Goal: Task Accomplishment & Management: Manage account settings

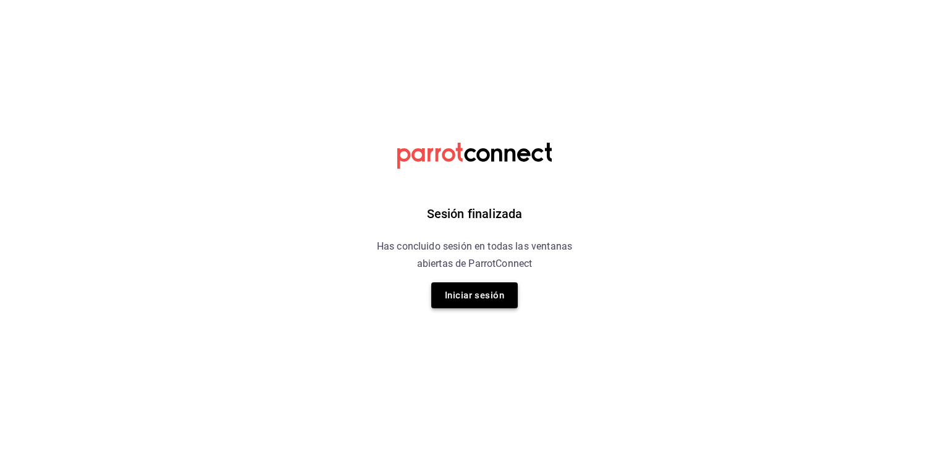
click at [496, 289] on button "Iniciar sesión" at bounding box center [474, 295] width 87 height 26
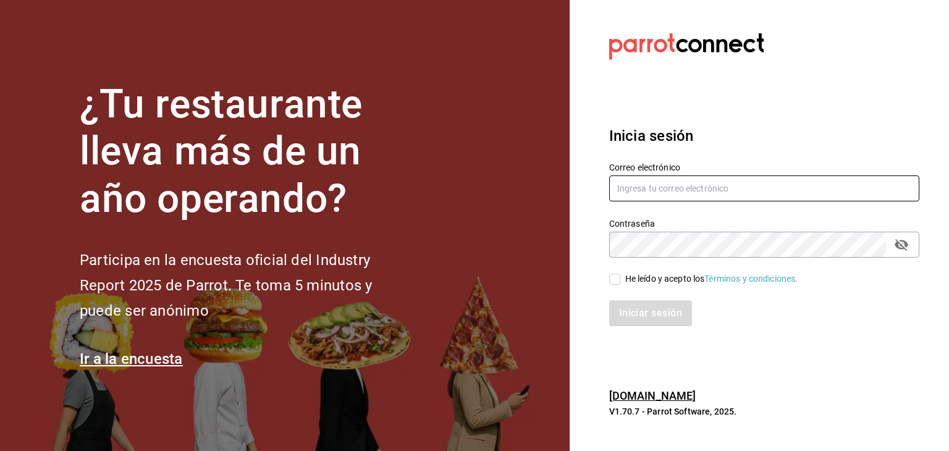
click at [689, 192] on input "text" at bounding box center [764, 189] width 310 height 26
type input "[EMAIL_ADDRESS][PERSON_NAME][DOMAIN_NAME]"
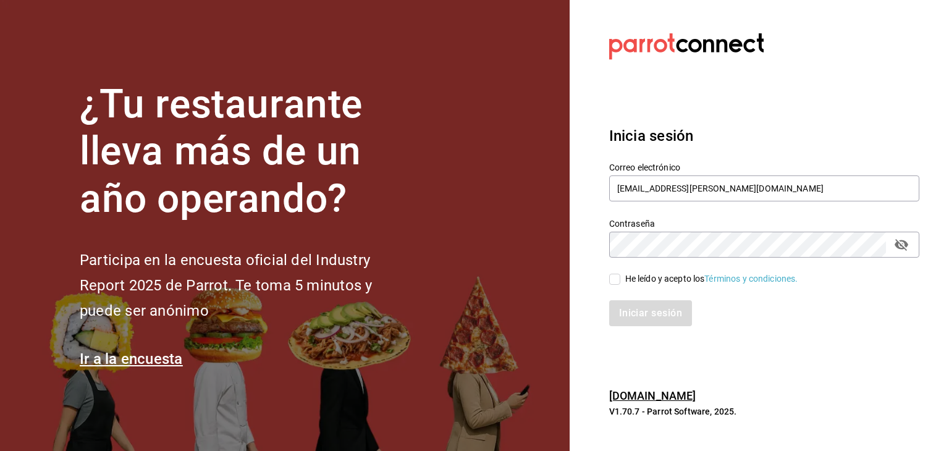
click at [618, 277] on input "He leído y acepto los Términos y condiciones." at bounding box center [614, 279] width 11 height 11
checkbox input "true"
click at [643, 305] on button "Iniciar sesión" at bounding box center [651, 313] width 84 height 26
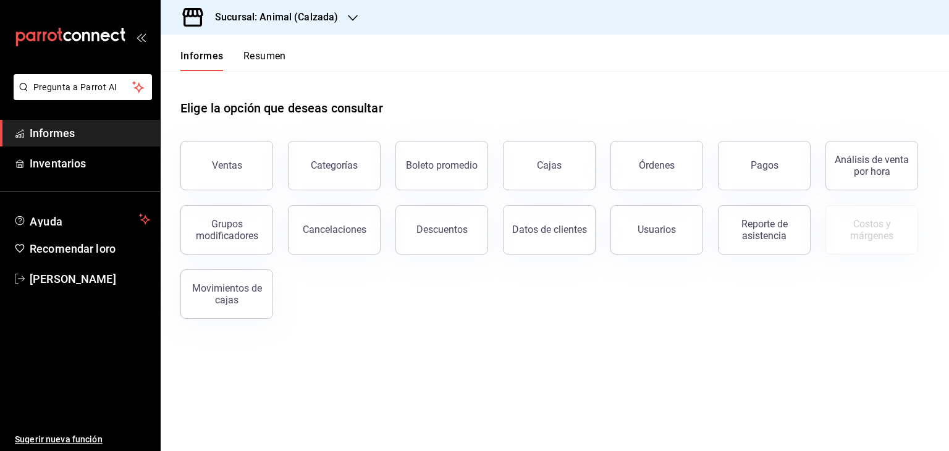
click at [354, 7] on div "Sucursal: Animal (Calzada)" at bounding box center [267, 17] width 192 height 35
click at [268, 82] on div "Mochomos (Metepec)" at bounding box center [254, 81] width 166 height 13
